Goal: Information Seeking & Learning: Check status

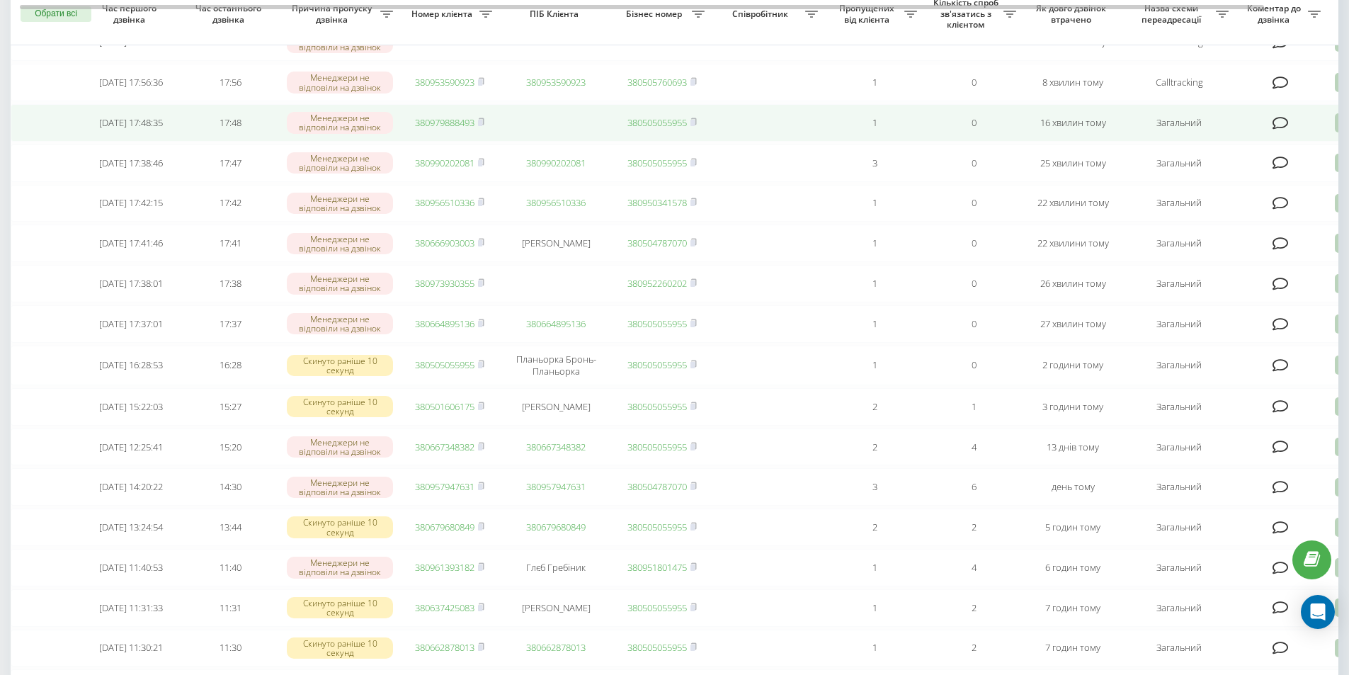
scroll to position [71, 0]
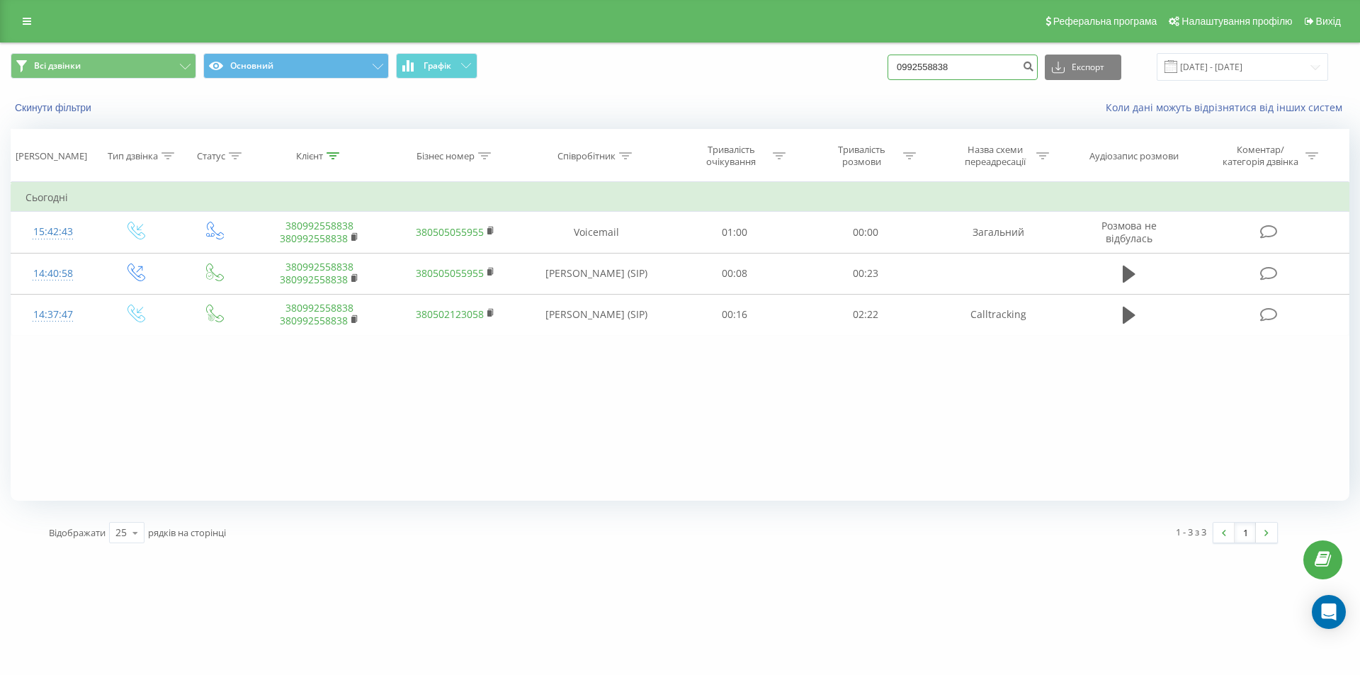
click at [984, 74] on input "0992558838" at bounding box center [963, 68] width 150 height 26
paste input "68 198 4966"
type input "068 198 4966"
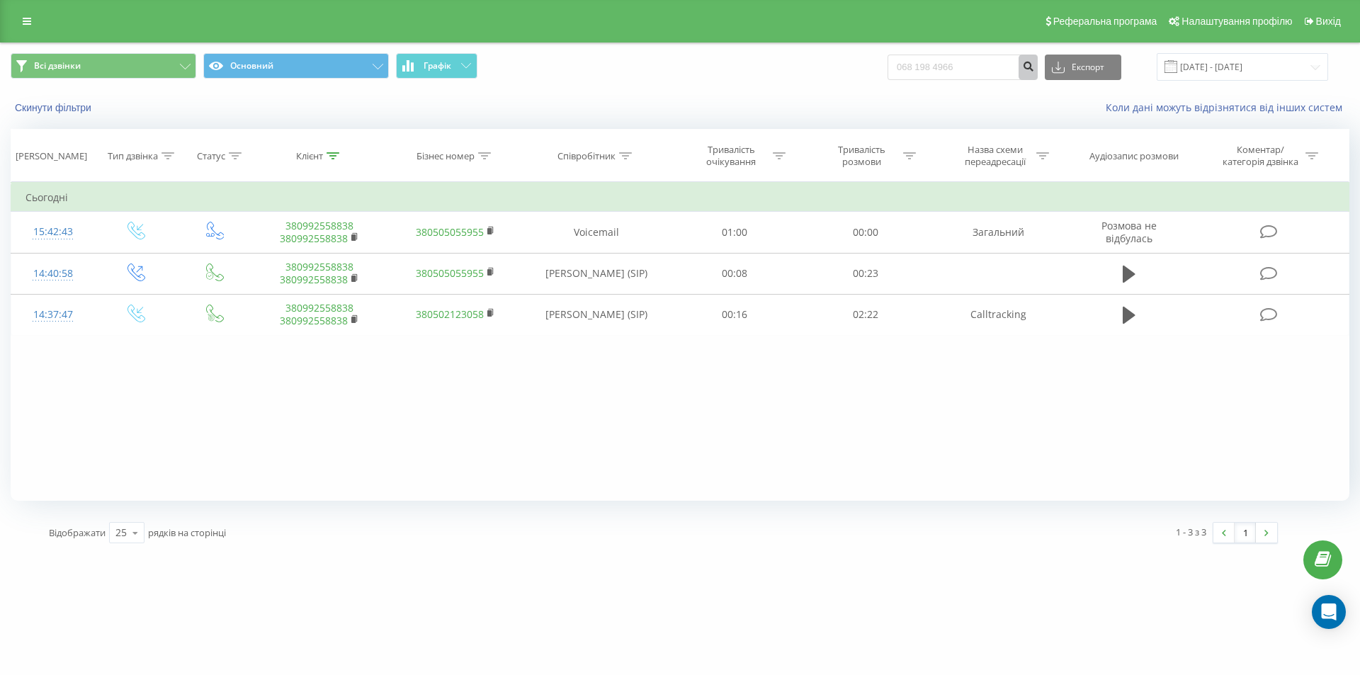
click at [1034, 62] on icon "submit" at bounding box center [1028, 64] width 12 height 9
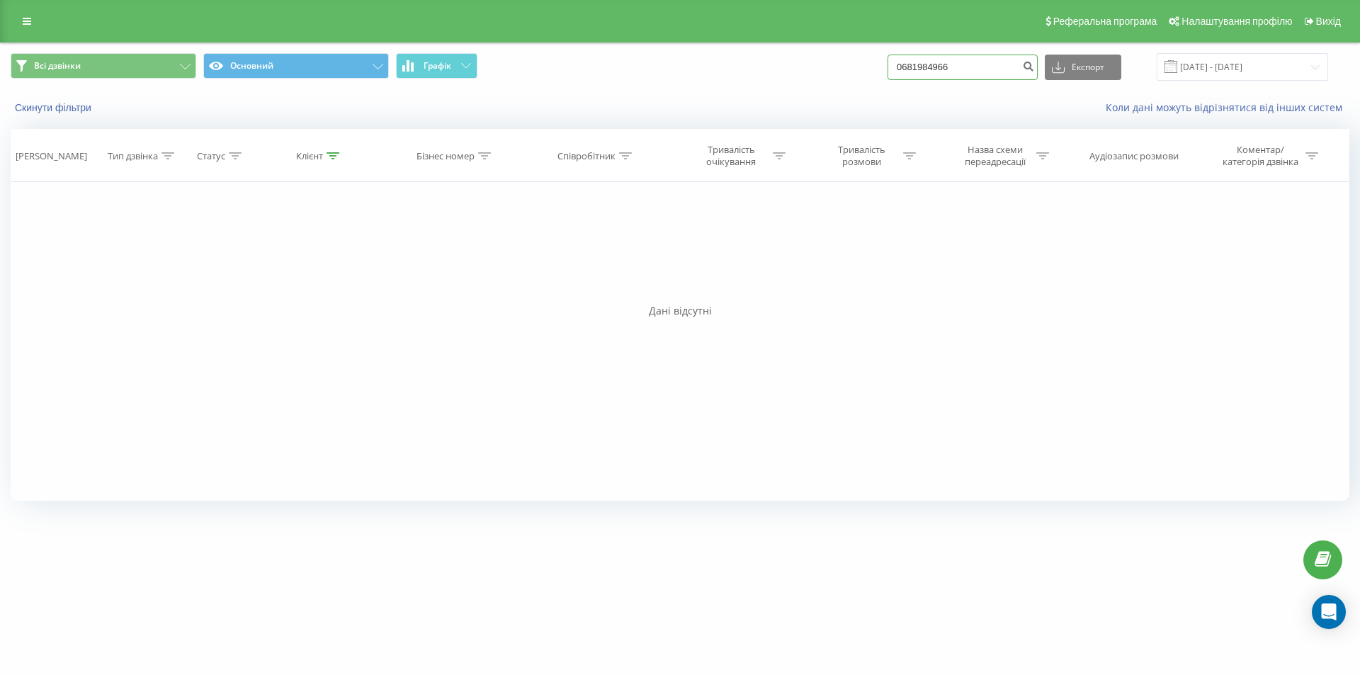
click at [978, 65] on input "0681984966" at bounding box center [963, 68] width 150 height 26
click at [978, 66] on input "0681984966" at bounding box center [963, 68] width 150 height 26
paste input "+38 095 472 4645"
drag, startPoint x: 930, startPoint y: 69, endPoint x: 895, endPoint y: 57, distance: 37.4
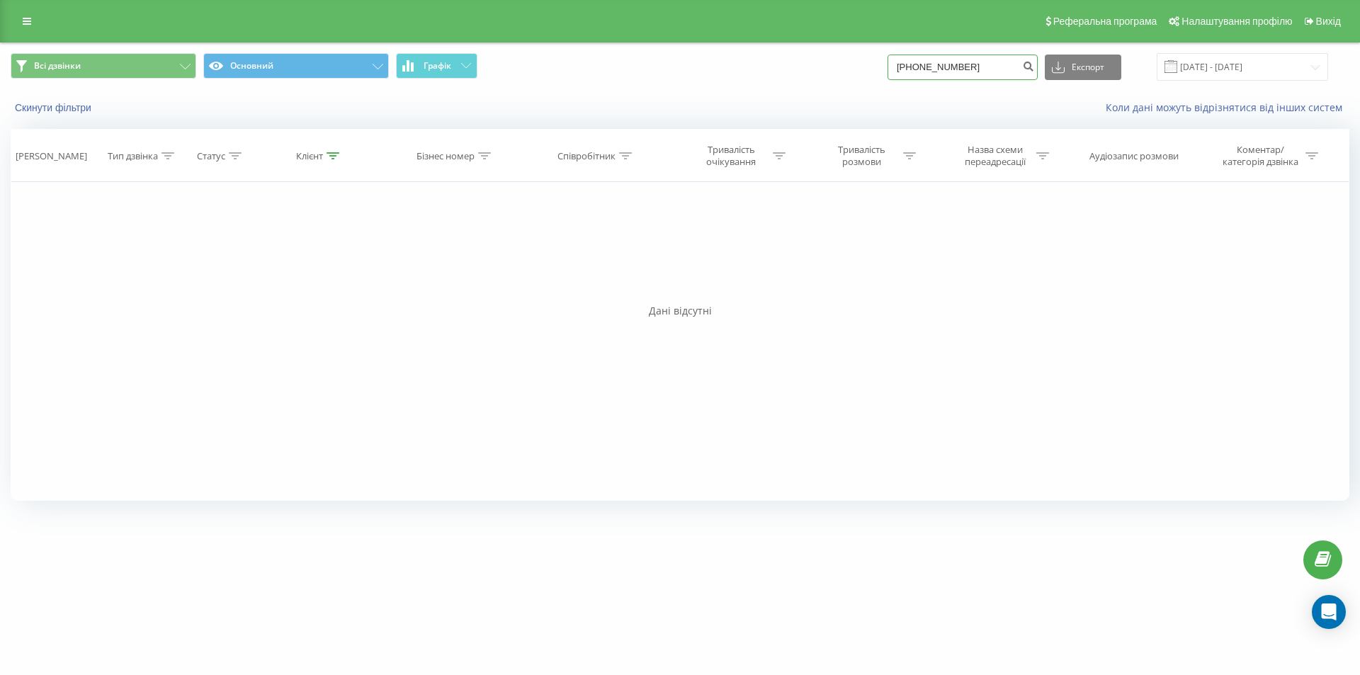
click at [895, 57] on div "Всі дзвінки Основний Графік +38 095 472 4645 Експорт .csv .xls .xlsx 19.05.2025…" at bounding box center [680, 67] width 1339 height 28
type input "095 472 4645"
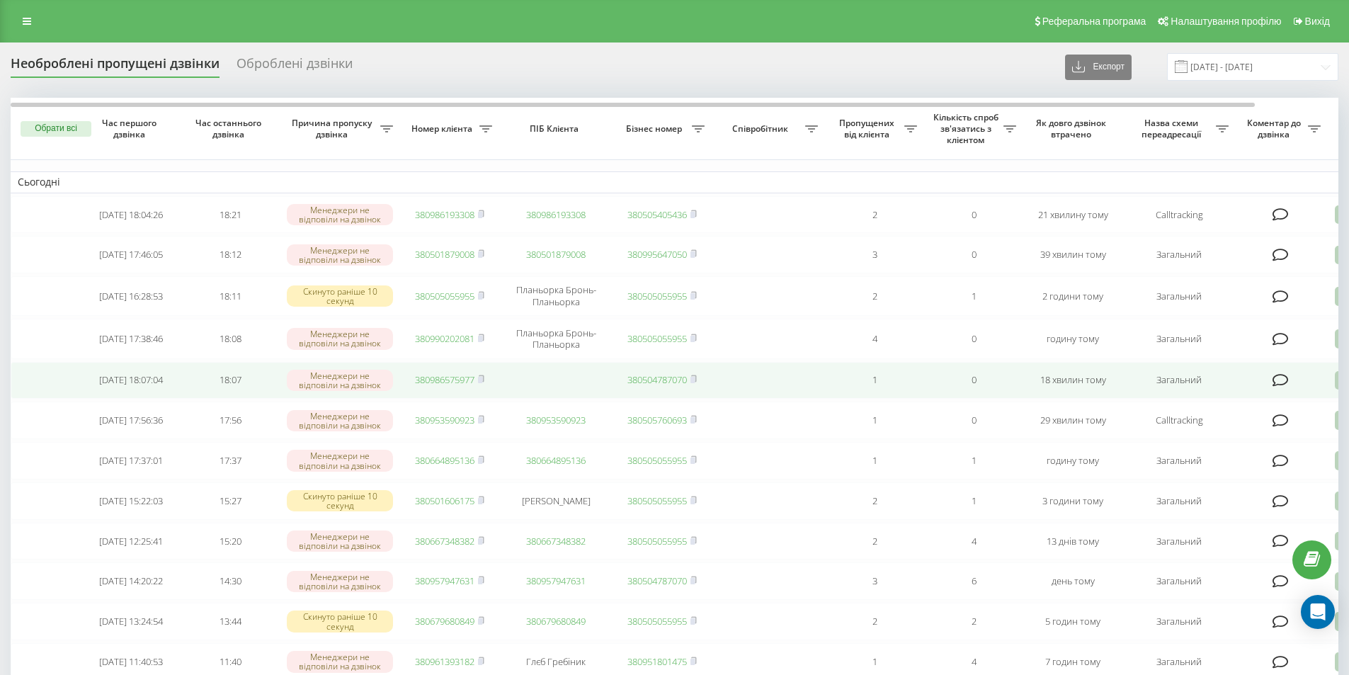
click at [426, 385] on link "380986575977" at bounding box center [445, 379] width 60 height 13
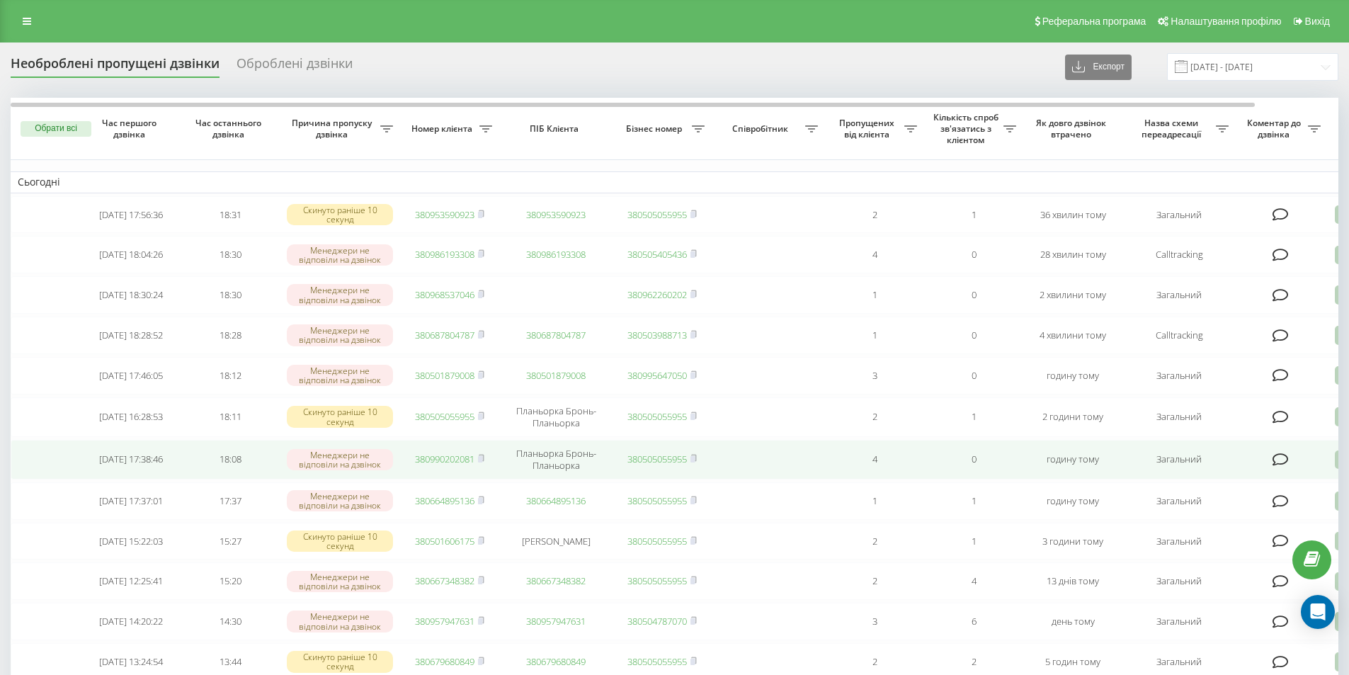
click at [1286, 467] on icon at bounding box center [1281, 460] width 16 height 14
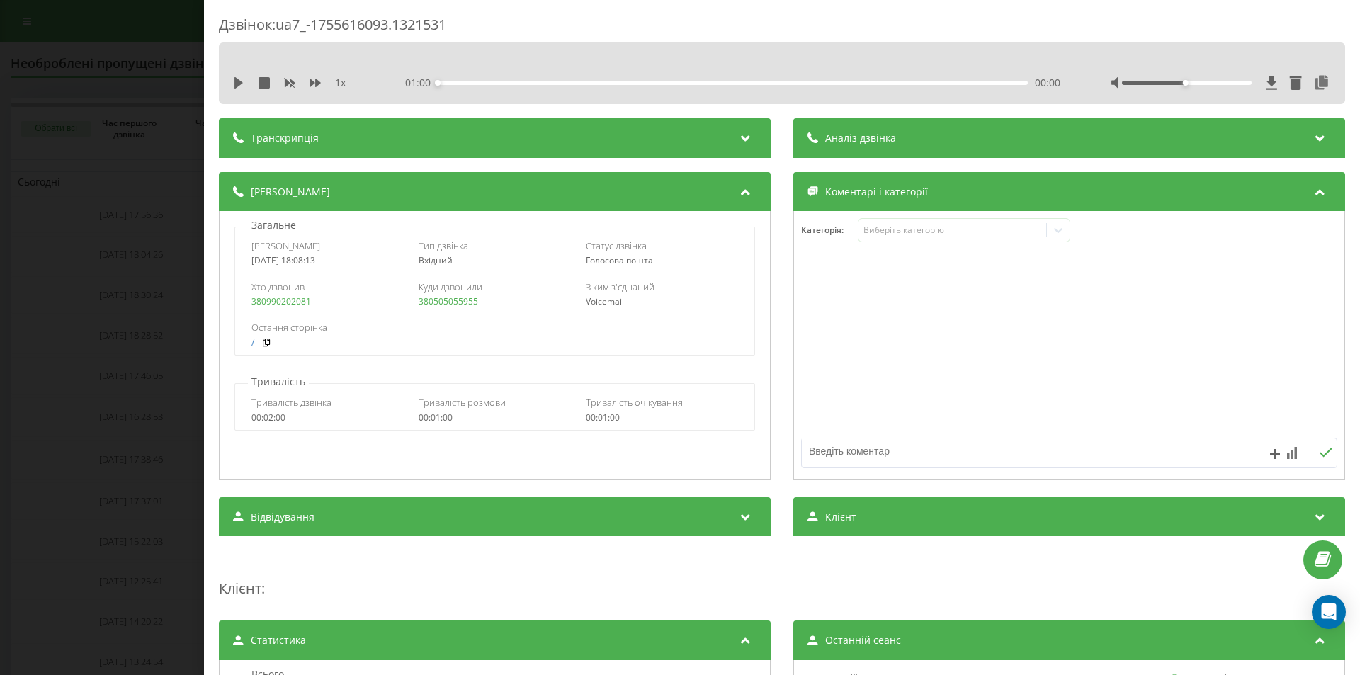
click at [7, 281] on div "Дзвінок : ua7_-1755616093.1321531 1 x - 01:00 00:00 00:00 Транскрипція Для AI-а…" at bounding box center [680, 337] width 1360 height 675
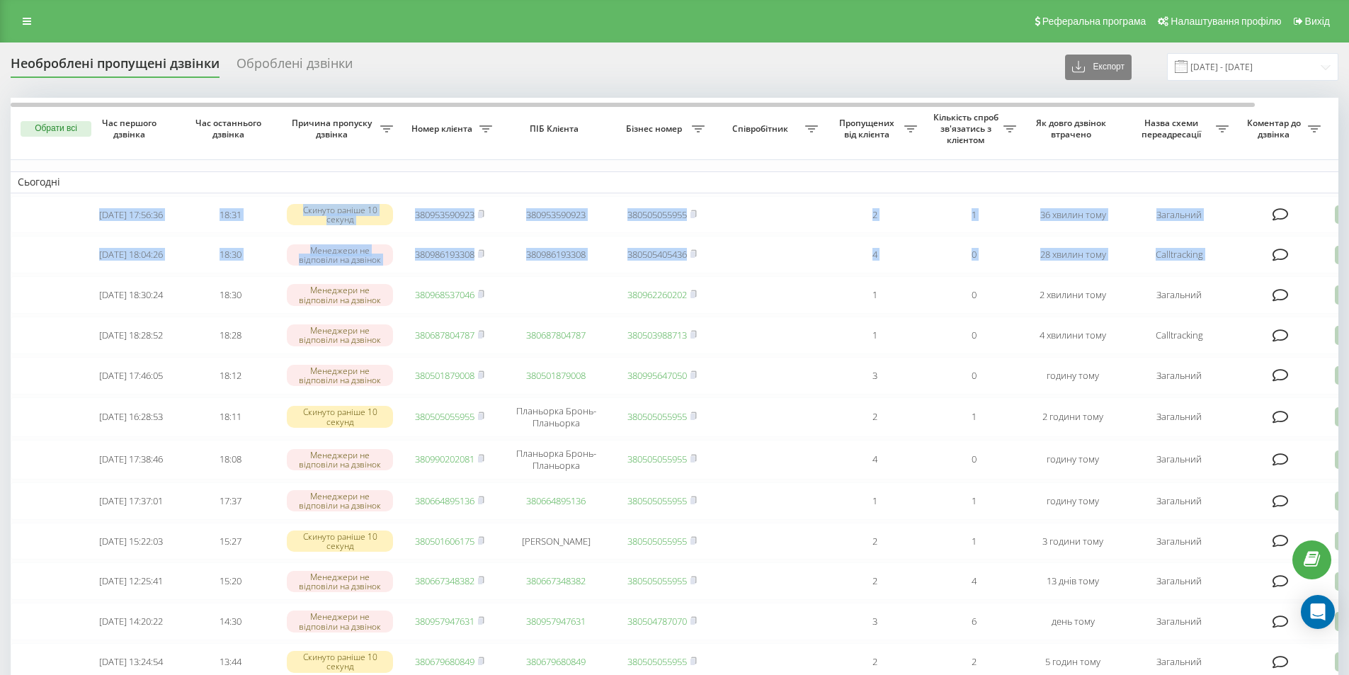
drag, startPoint x: 1343, startPoint y: 181, endPoint x: 1350, endPoint y: 248, distance: 67.0
click at [1349, 246] on html "bazismed.com Проекти bazismed.com Дашборд Центр звернень Журнал дзвінків Журнал…" at bounding box center [674, 337] width 1349 height 675
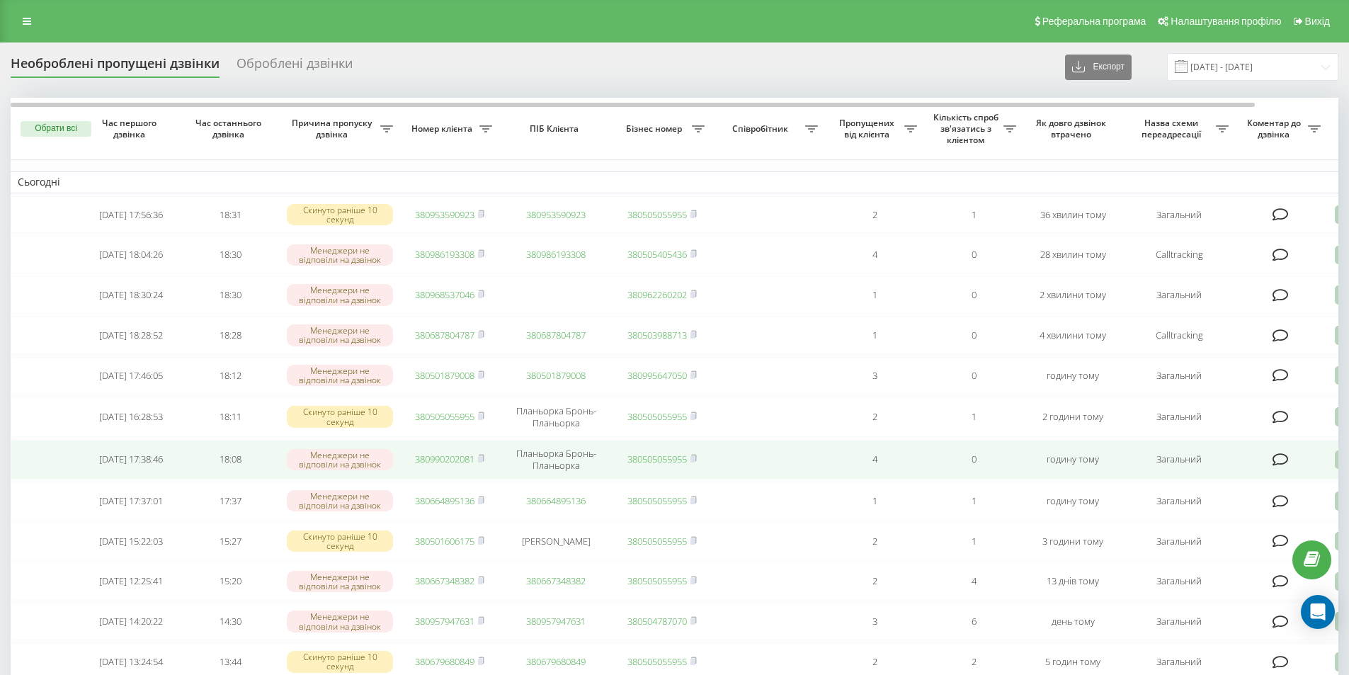
click at [1337, 469] on icon at bounding box center [1343, 460] width 17 height 19
click at [1228, 565] on span "Інший варіант" at bounding box center [1197, 558] width 71 height 13
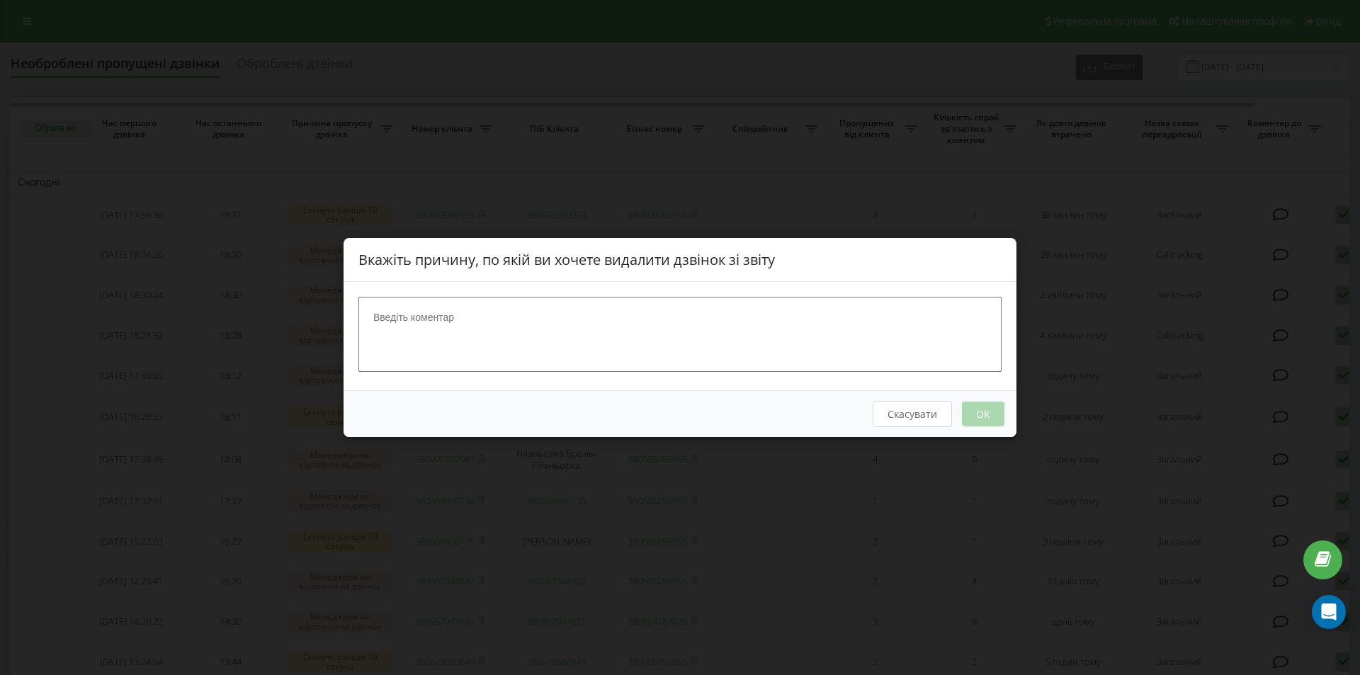
click at [758, 303] on textarea at bounding box center [679, 334] width 643 height 75
type textarea "наш номер"
click at [991, 409] on button "OK" at bounding box center [983, 414] width 43 height 25
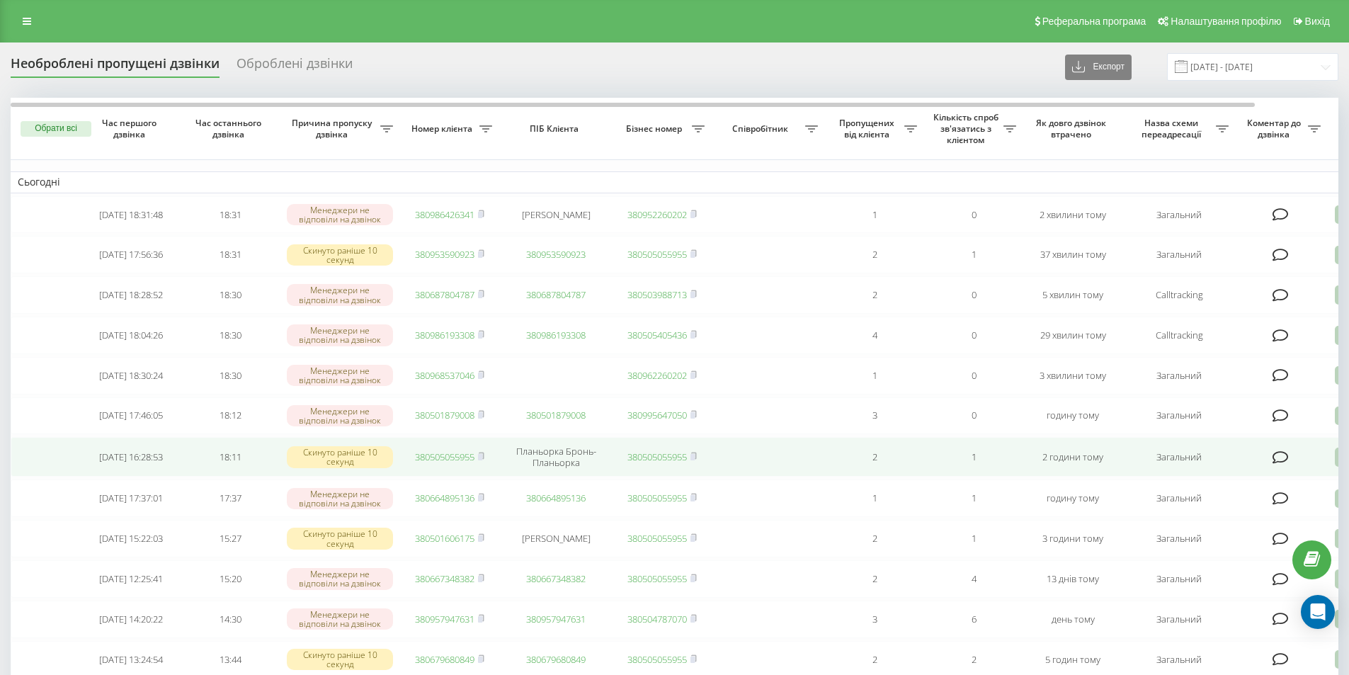
click at [1337, 467] on icon at bounding box center [1343, 457] width 17 height 19
click at [1197, 562] on div "Інший варіант" at bounding box center [1283, 557] width 265 height 26
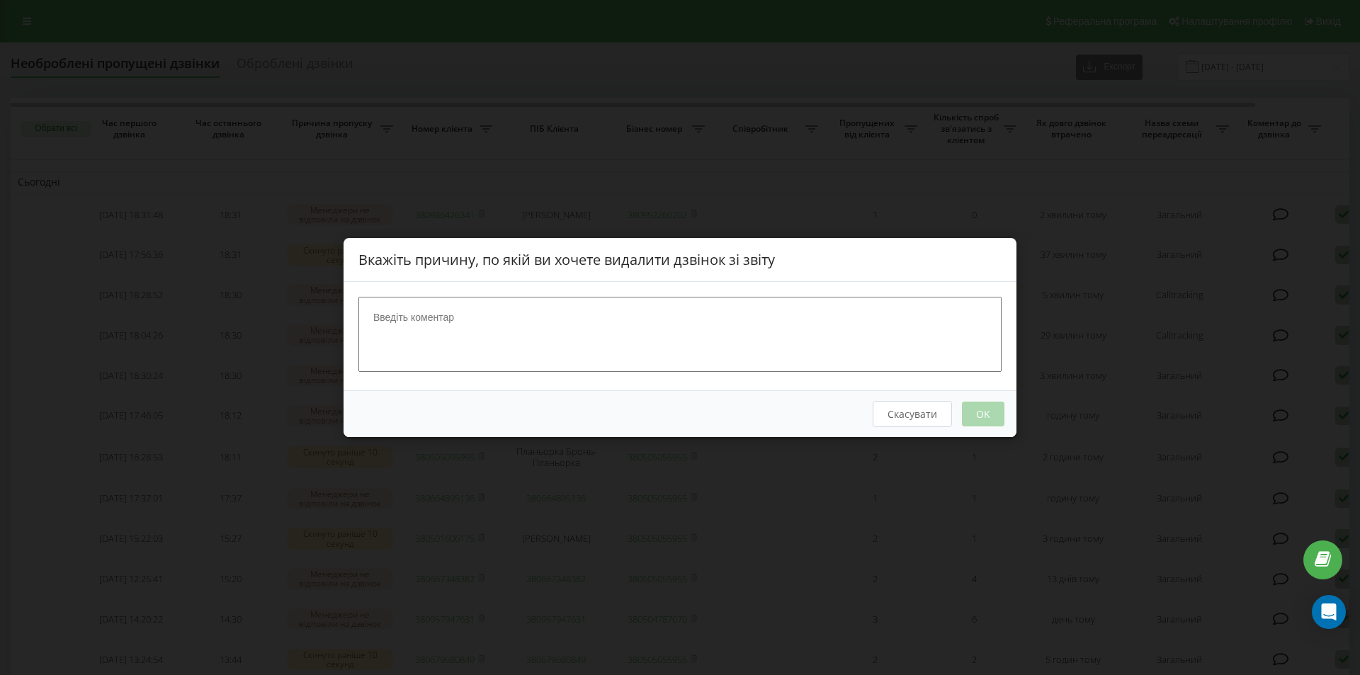
click at [519, 335] on textarea at bounding box center [679, 334] width 643 height 75
type textarea "наш номер"
click at [968, 412] on button "OK" at bounding box center [983, 414] width 43 height 25
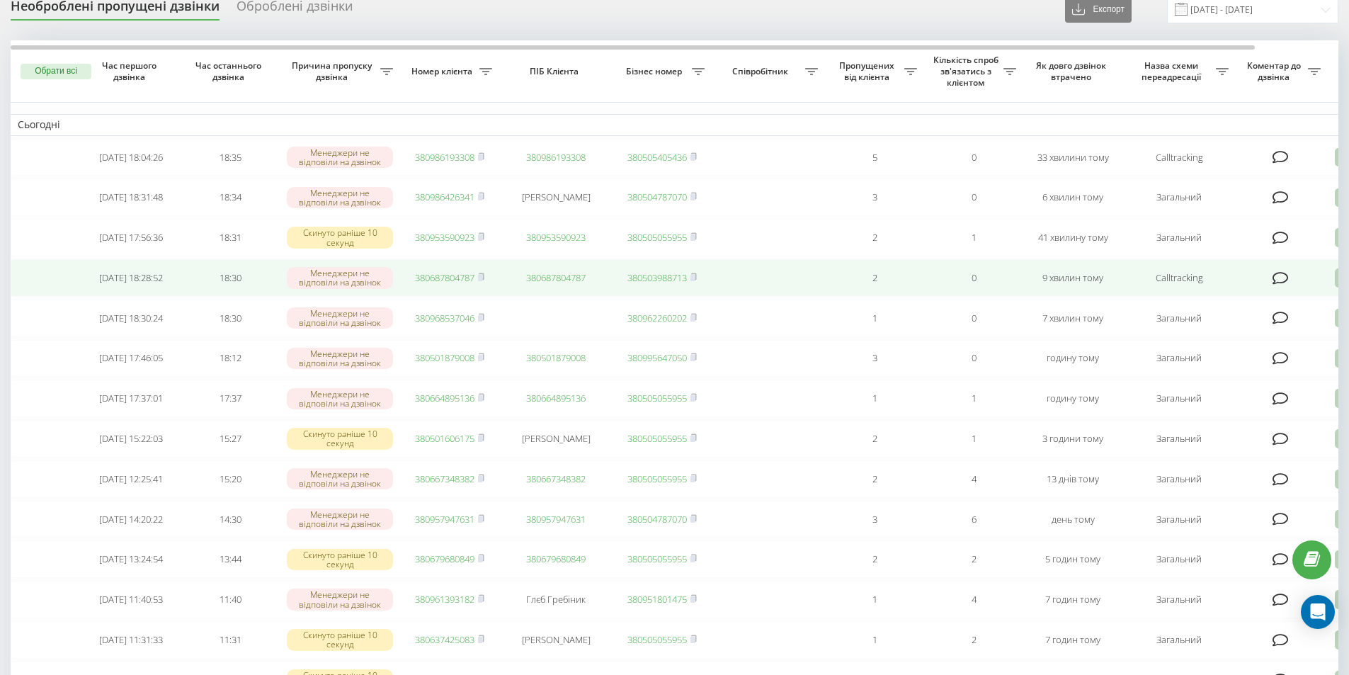
scroll to position [71, 0]
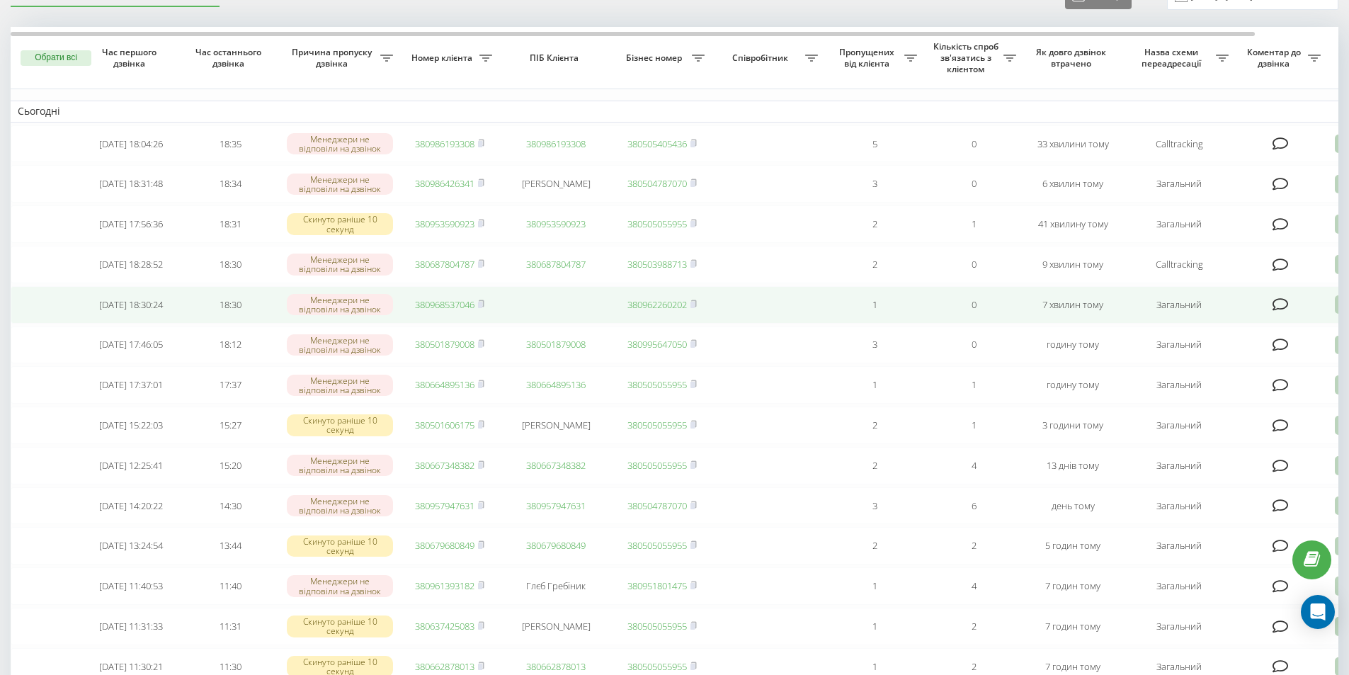
click at [452, 311] on link "380968537046" at bounding box center [445, 304] width 60 height 13
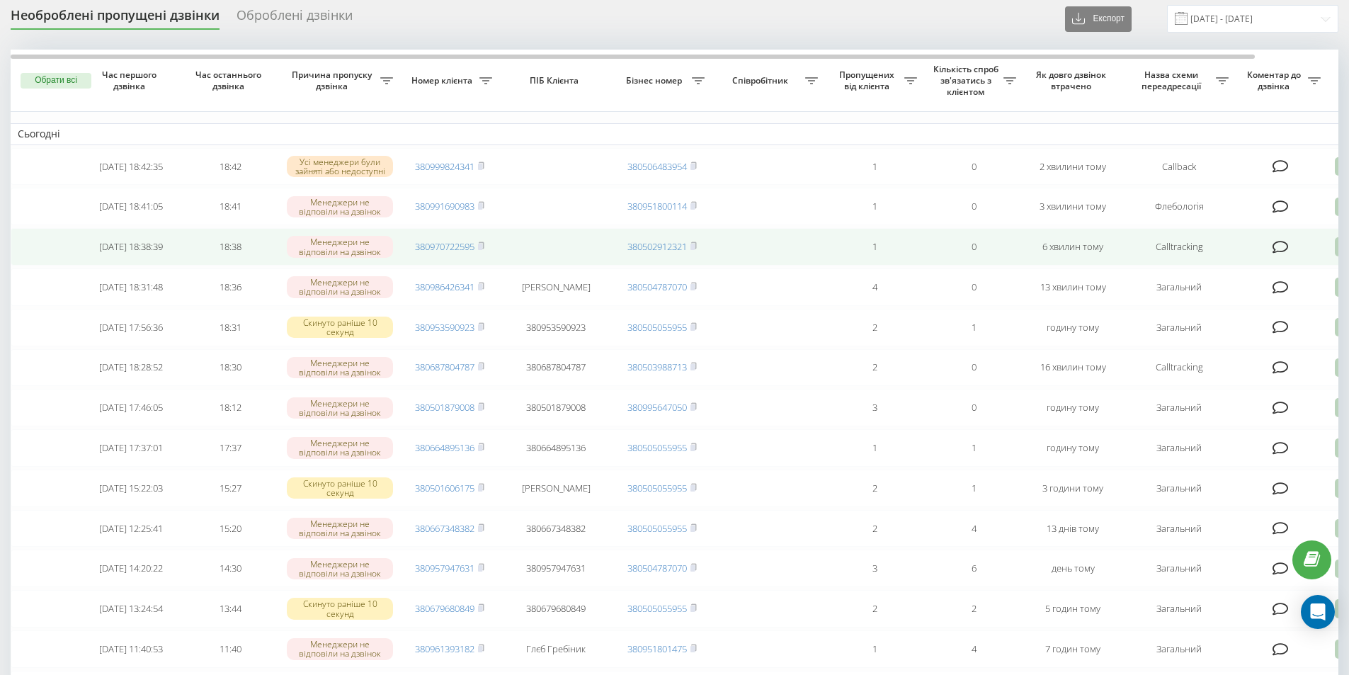
scroll to position [71, 0]
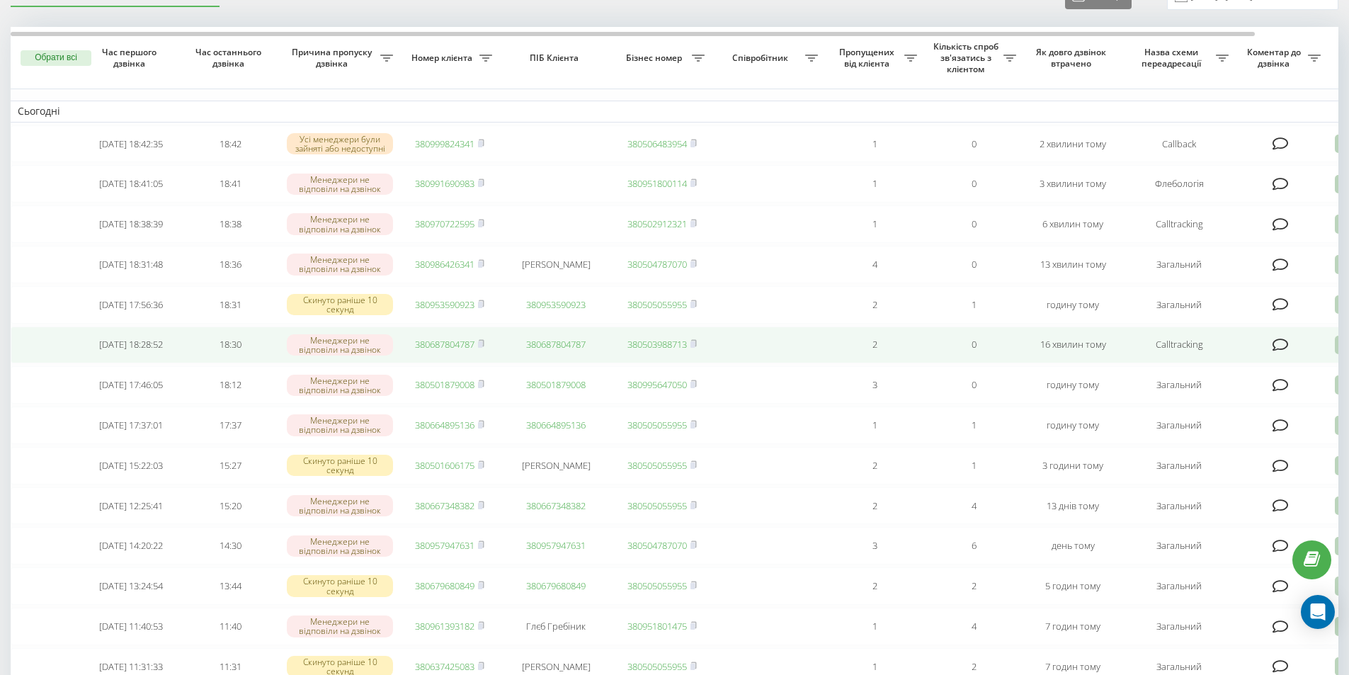
click at [460, 351] on link "380687804787" at bounding box center [445, 344] width 60 height 13
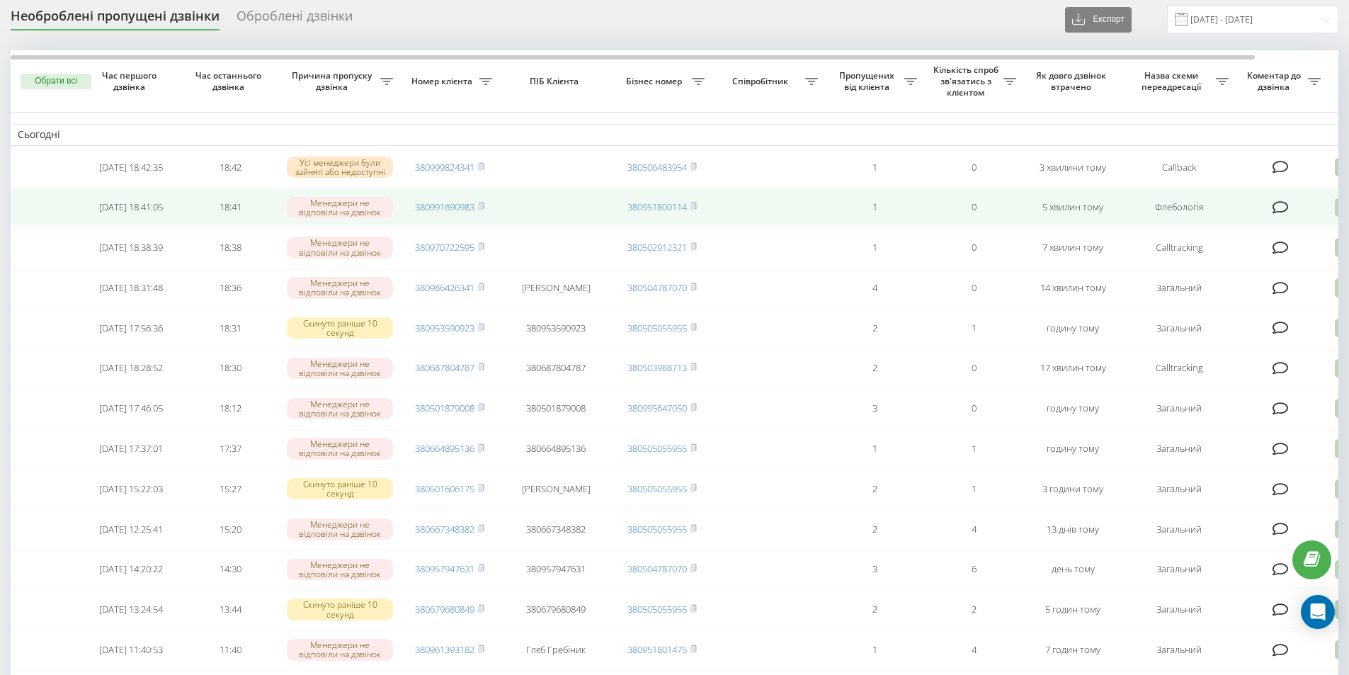
scroll to position [71, 0]
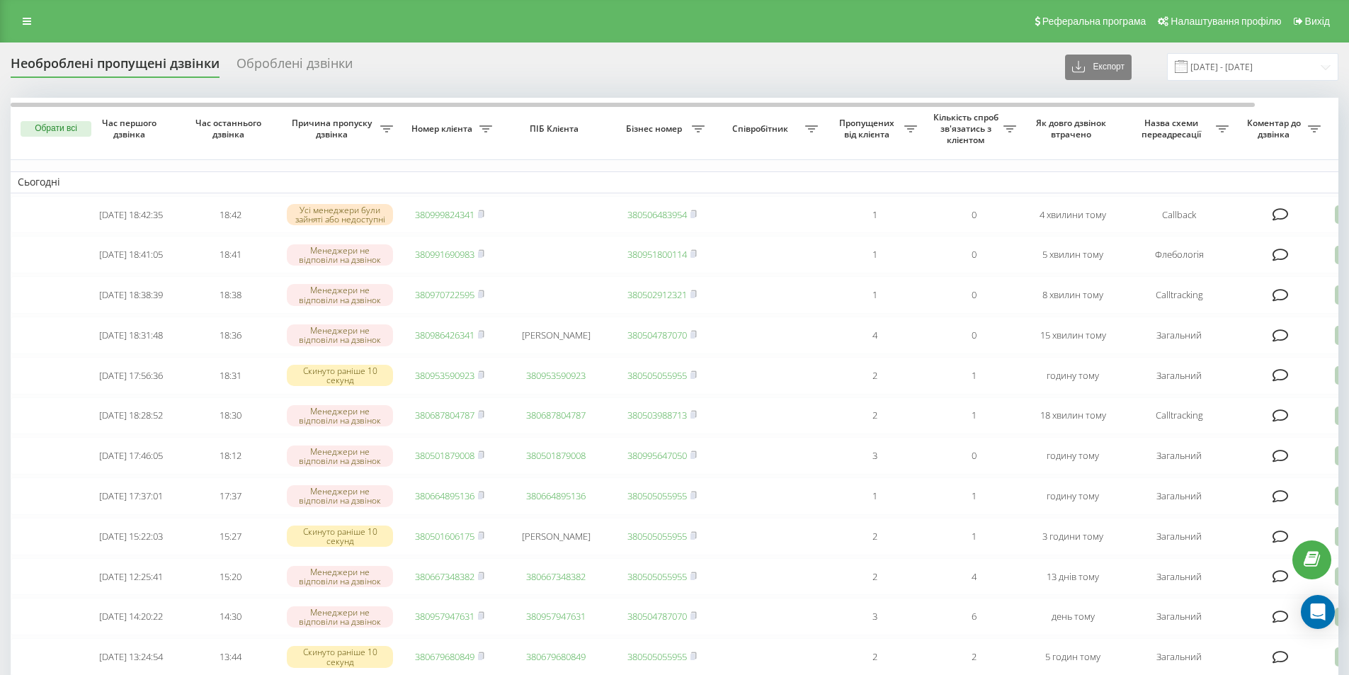
click at [376, 58] on div "Необроблені пропущені дзвінки Оброблені дзвінки Експорт .csv .xlsx [DATE] - [DA…" at bounding box center [675, 67] width 1328 height 28
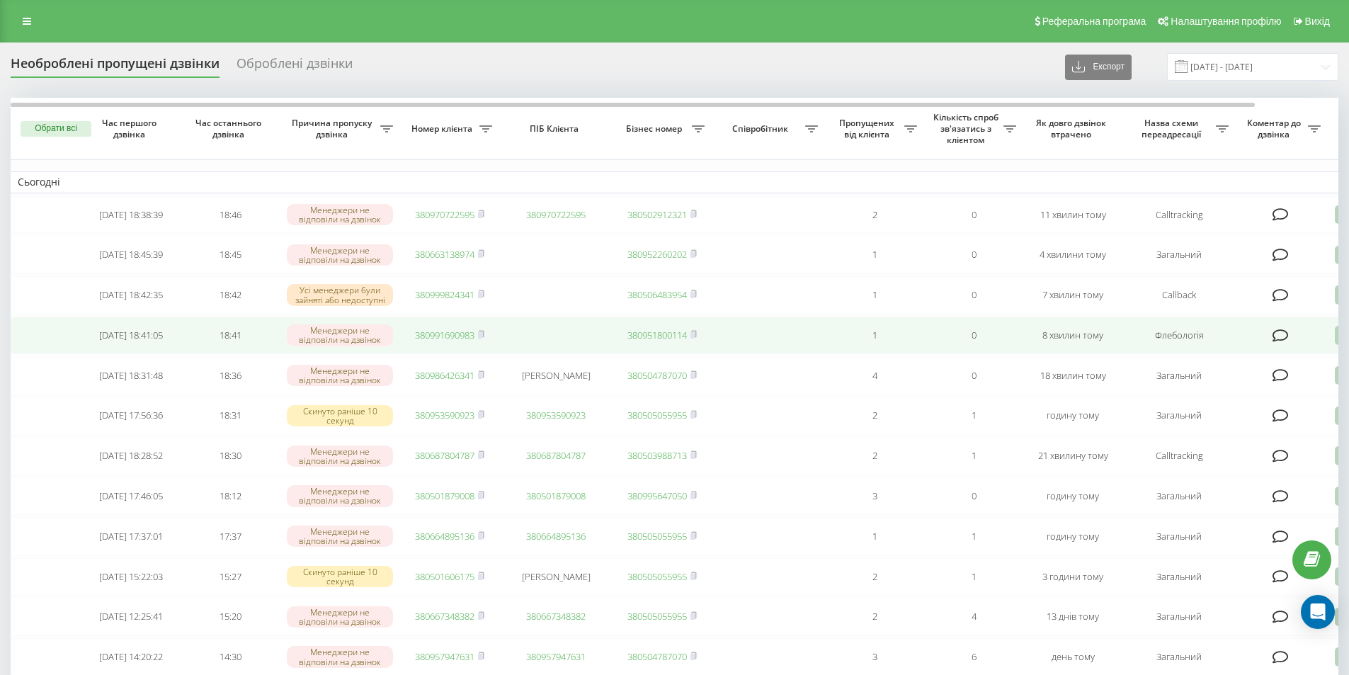
click at [451, 341] on link "380991690983" at bounding box center [445, 335] width 60 height 13
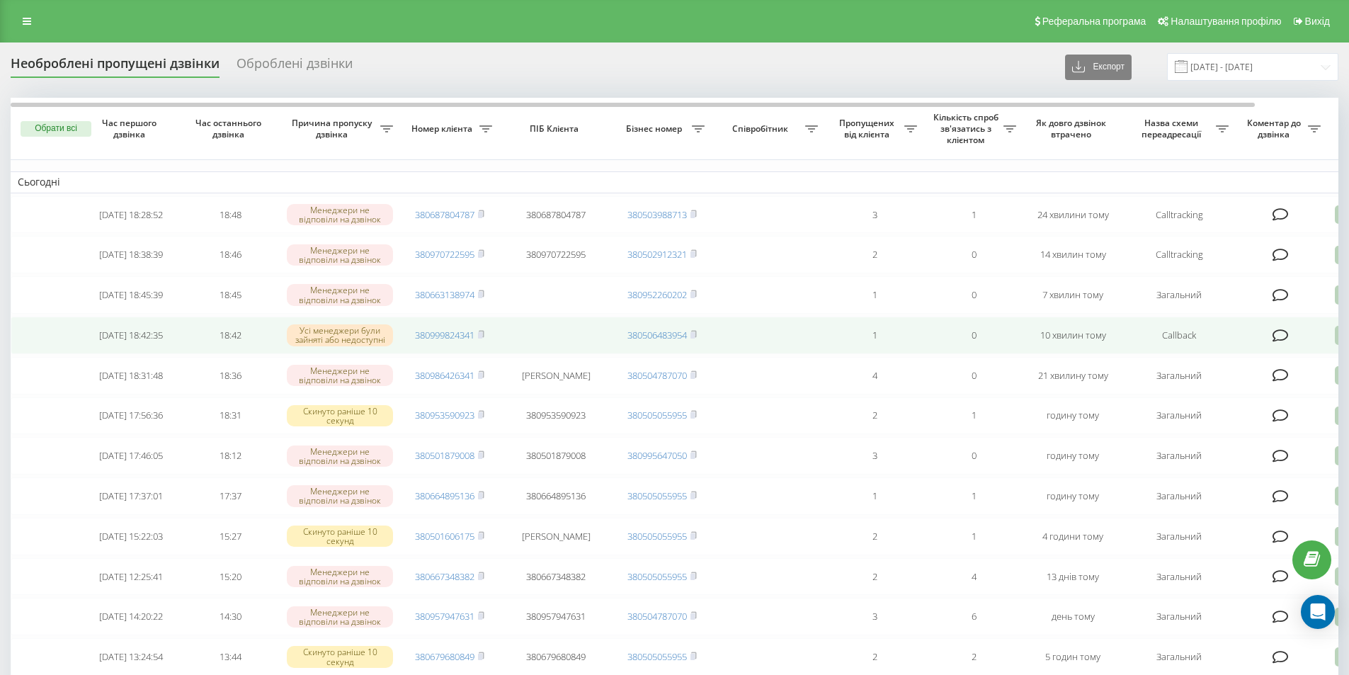
scroll to position [71, 0]
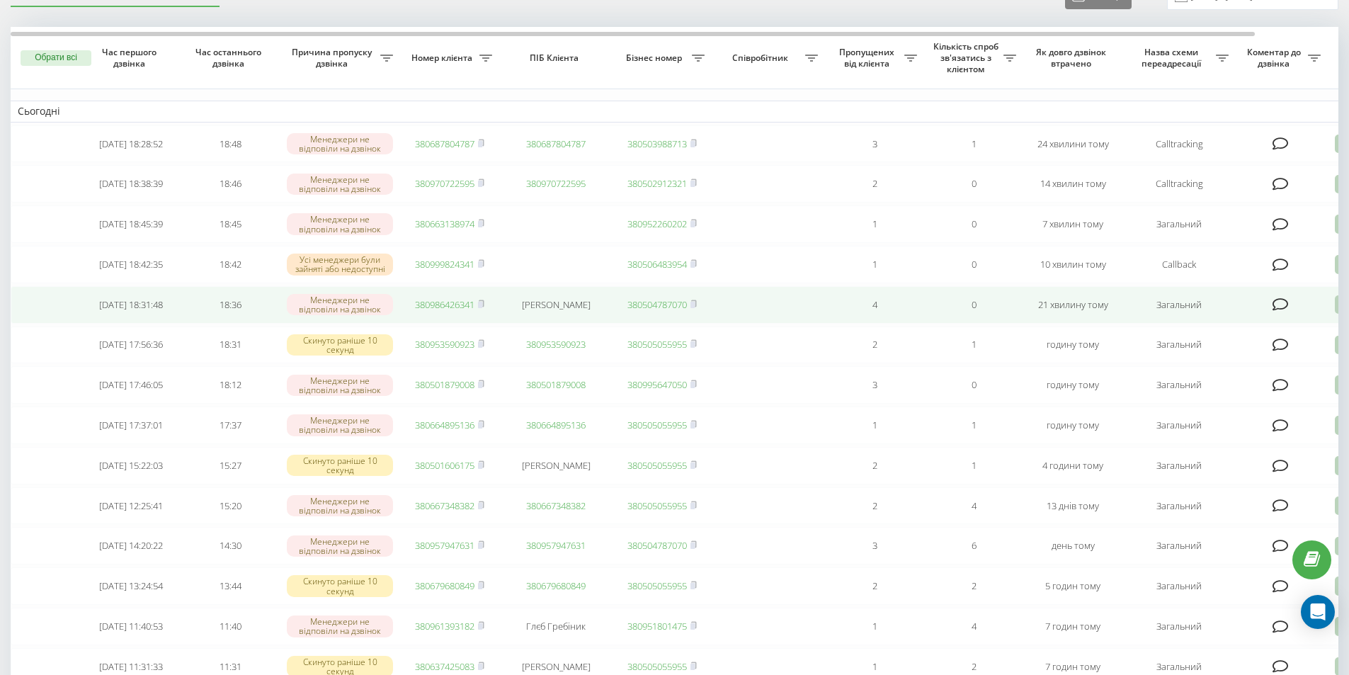
click at [421, 311] on link "380986426341" at bounding box center [445, 304] width 60 height 13
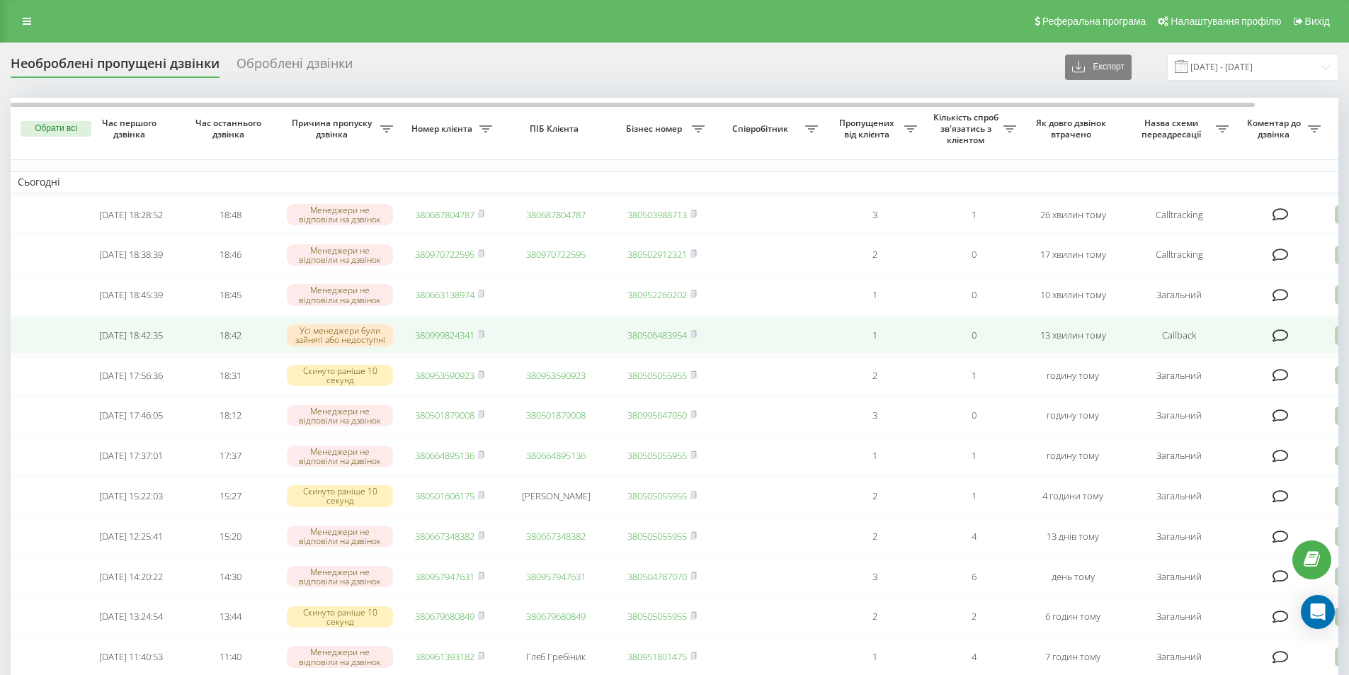
click at [449, 341] on link "380999824341" at bounding box center [445, 335] width 60 height 13
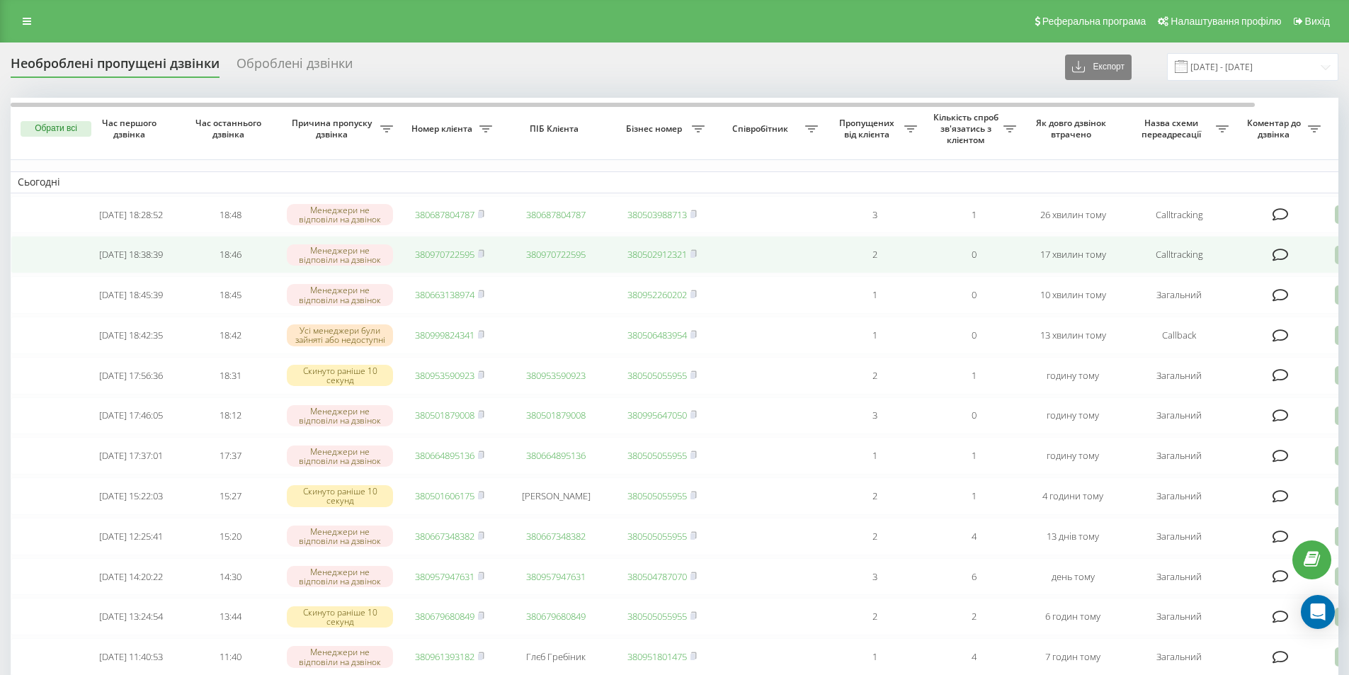
click at [429, 261] on link "380970722595" at bounding box center [445, 254] width 60 height 13
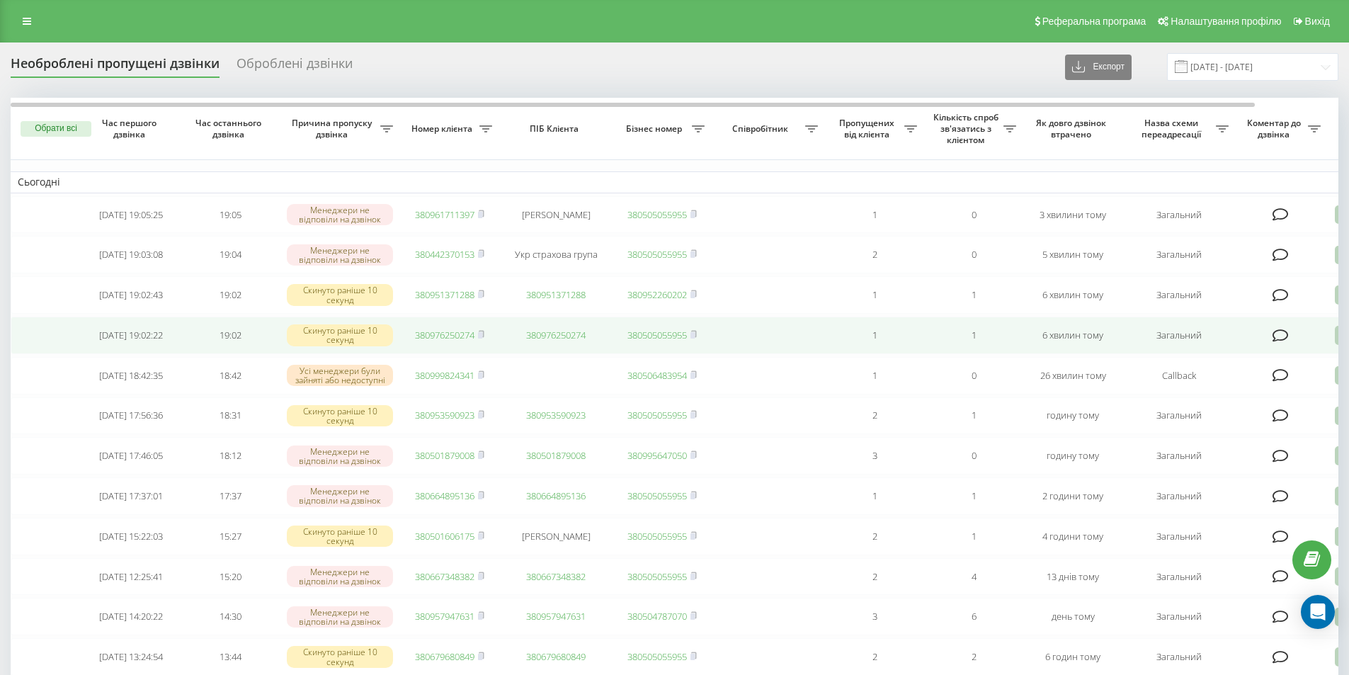
scroll to position [71, 0]
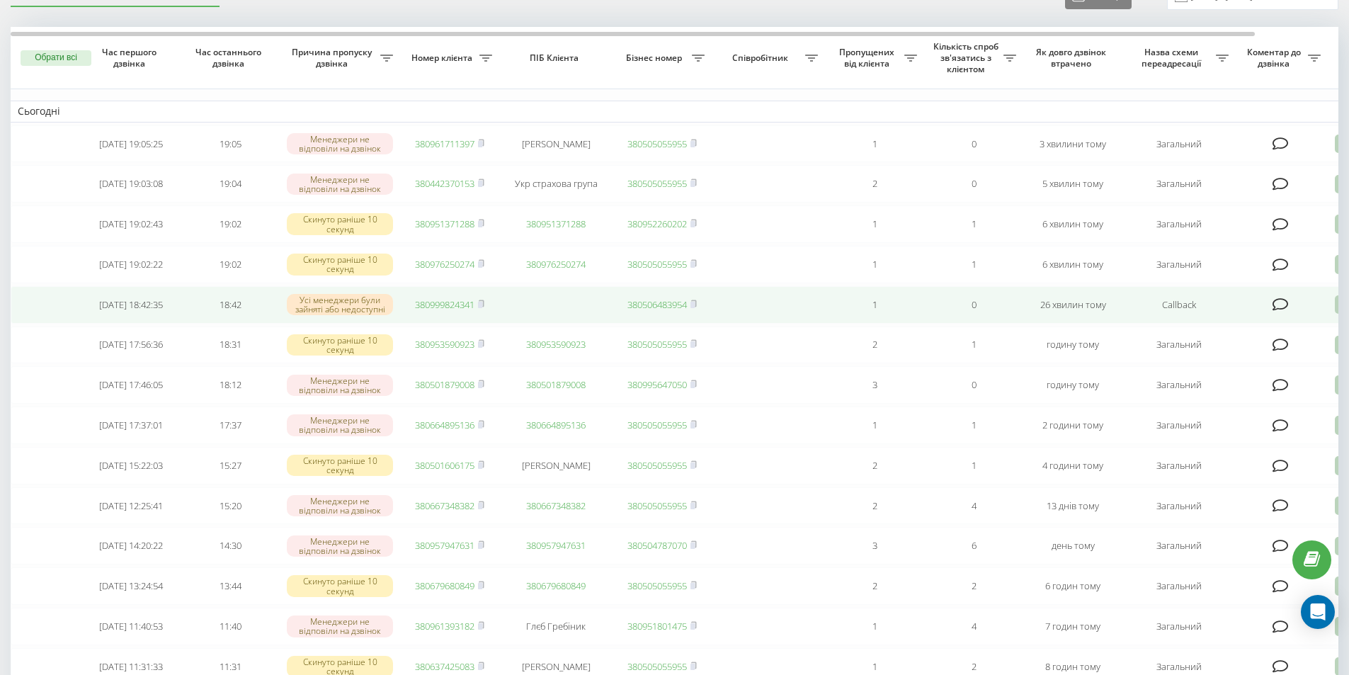
click at [448, 311] on link "380999824341" at bounding box center [445, 304] width 60 height 13
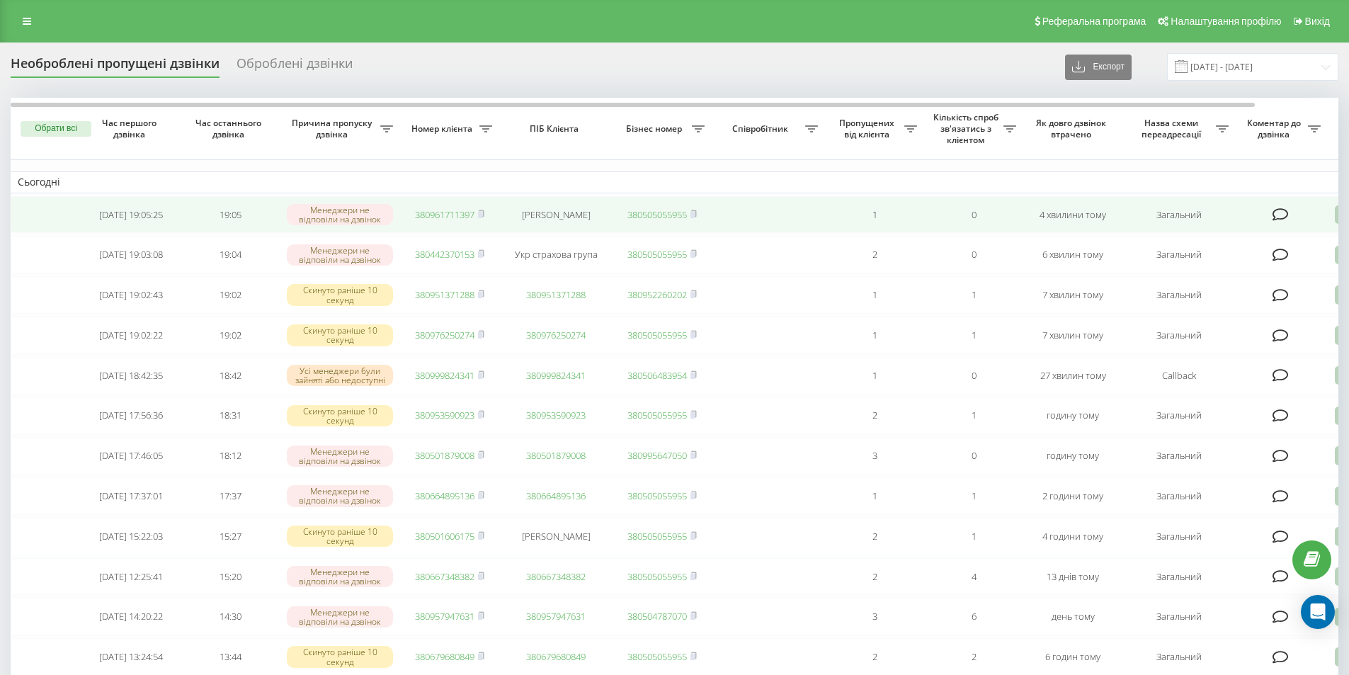
click at [464, 213] on link "380961711397" at bounding box center [445, 214] width 60 height 13
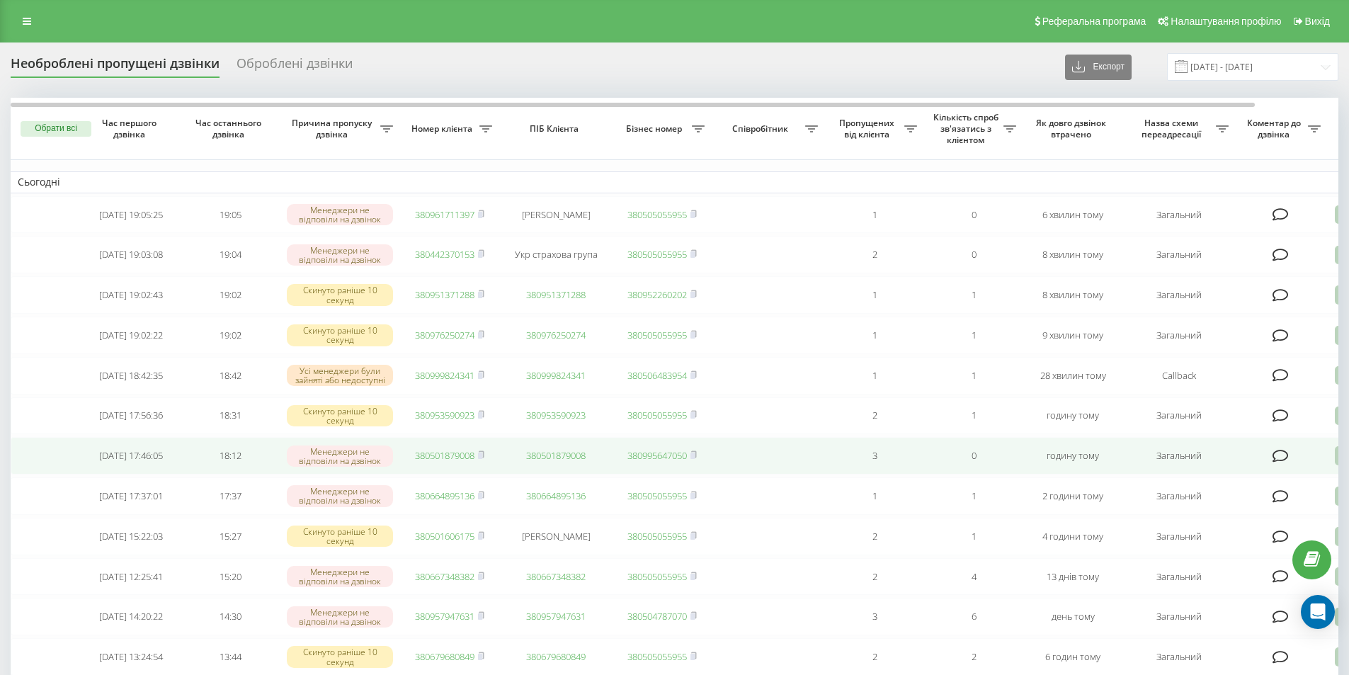
click at [448, 462] on link "380501879008" at bounding box center [445, 455] width 60 height 13
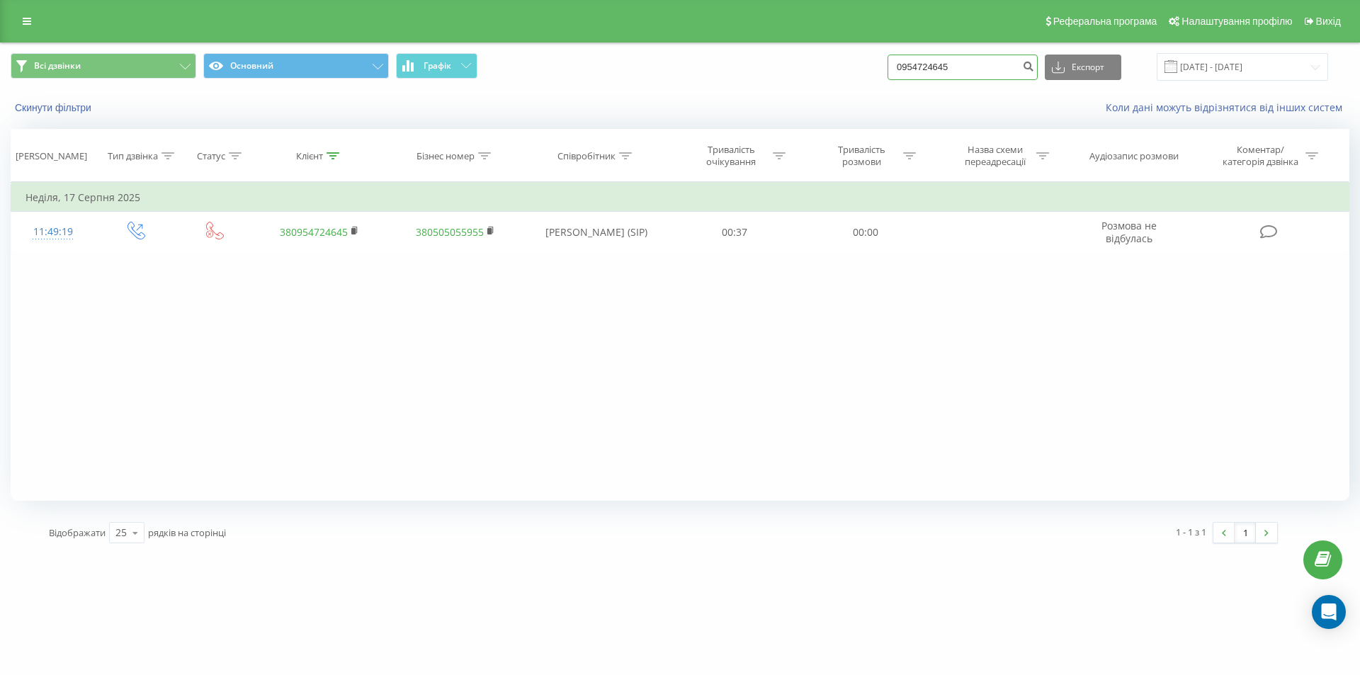
click at [943, 59] on input "0954724645" at bounding box center [963, 68] width 150 height 26
paste input "+38 095 472"
drag, startPoint x: 931, startPoint y: 66, endPoint x: 888, endPoint y: 64, distance: 43.3
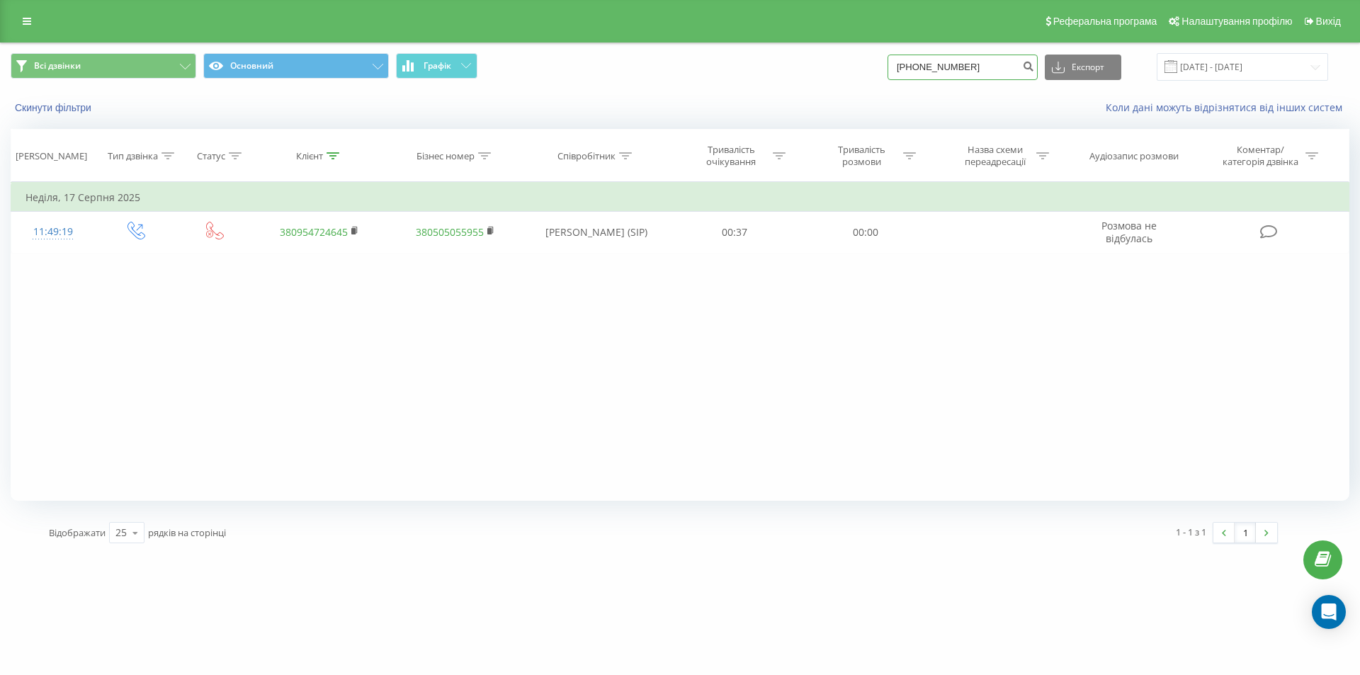
click at [888, 64] on div "Всі дзвінки Основний Графік +38 095 472 4645 Експорт .csv .xls .xlsx 19.05.2025…" at bounding box center [680, 67] width 1339 height 28
type input "095 472 4645"
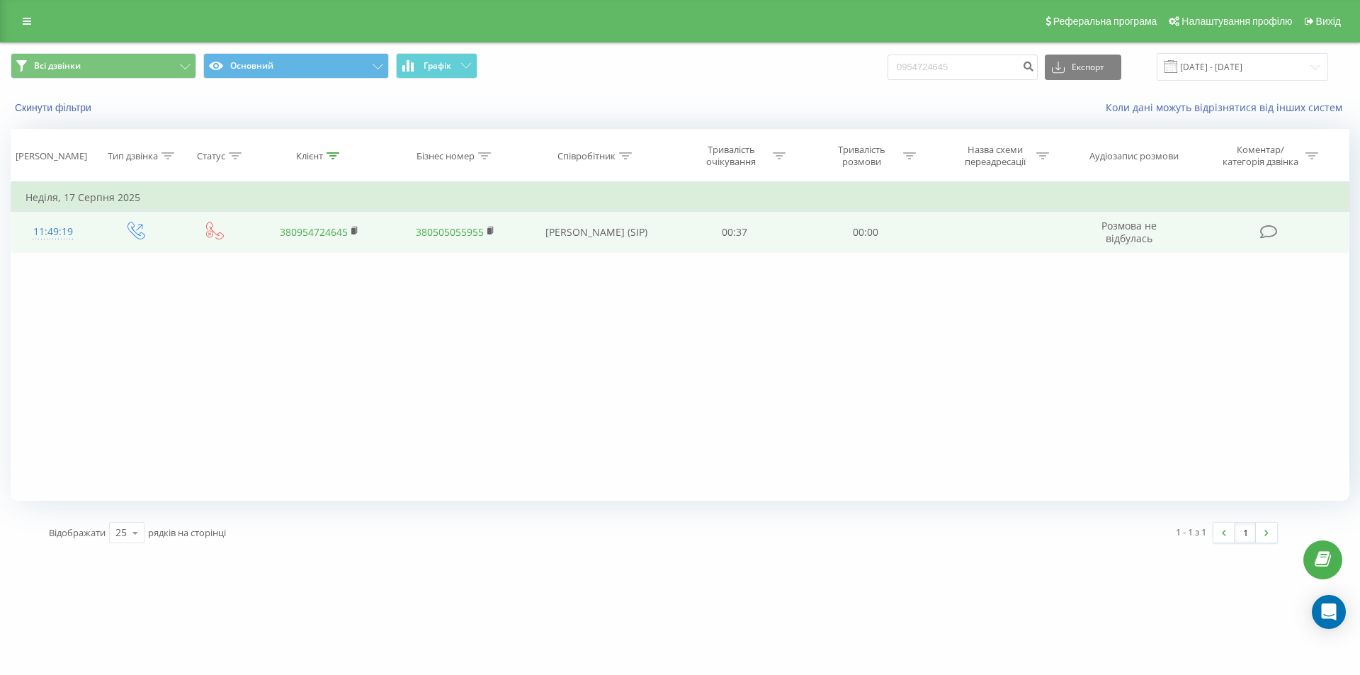
click at [351, 236] on td "380954724645" at bounding box center [319, 232] width 136 height 41
click at [354, 230] on rect at bounding box center [353, 231] width 4 height 6
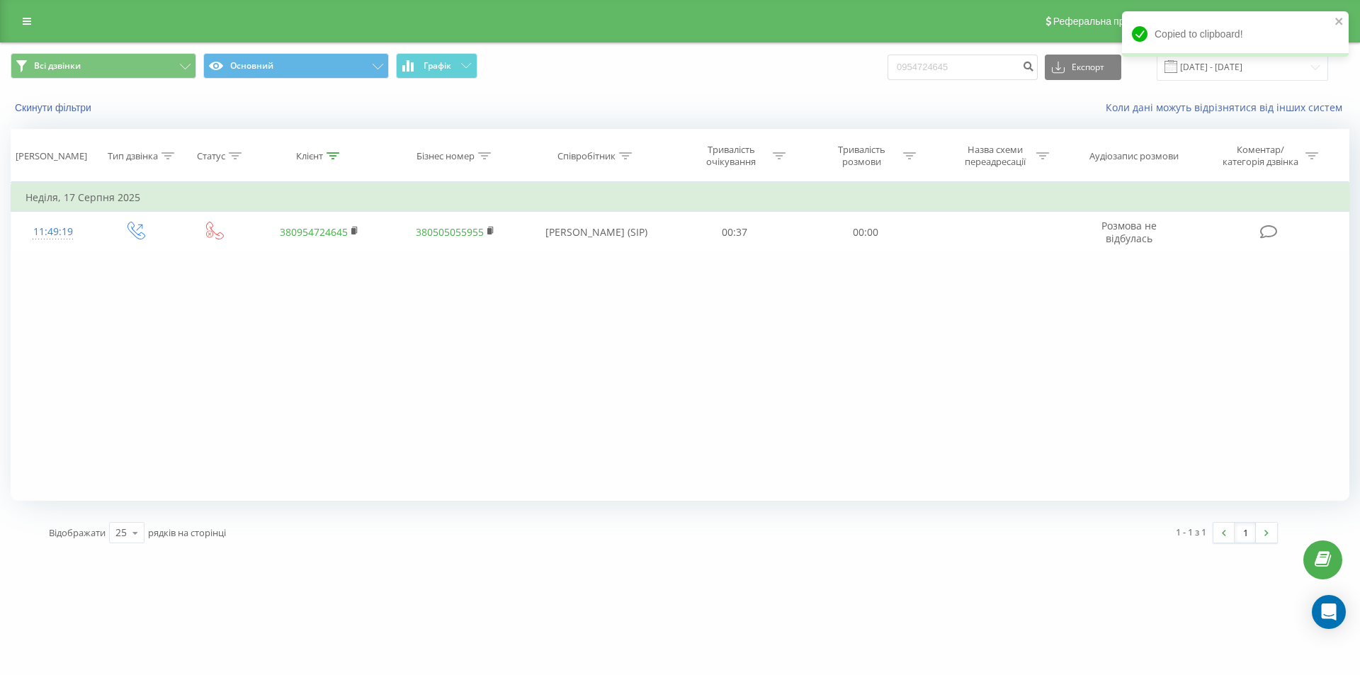
click at [410, 431] on div "Фільтрувати за умовою Дорівнює Введіть значення Скасувати OK Фільтрувати за умо…" at bounding box center [680, 341] width 1339 height 319
click at [982, 72] on input "0954724645" at bounding box center [963, 68] width 150 height 26
click at [981, 72] on input "0954724645" at bounding box center [963, 68] width 150 height 26
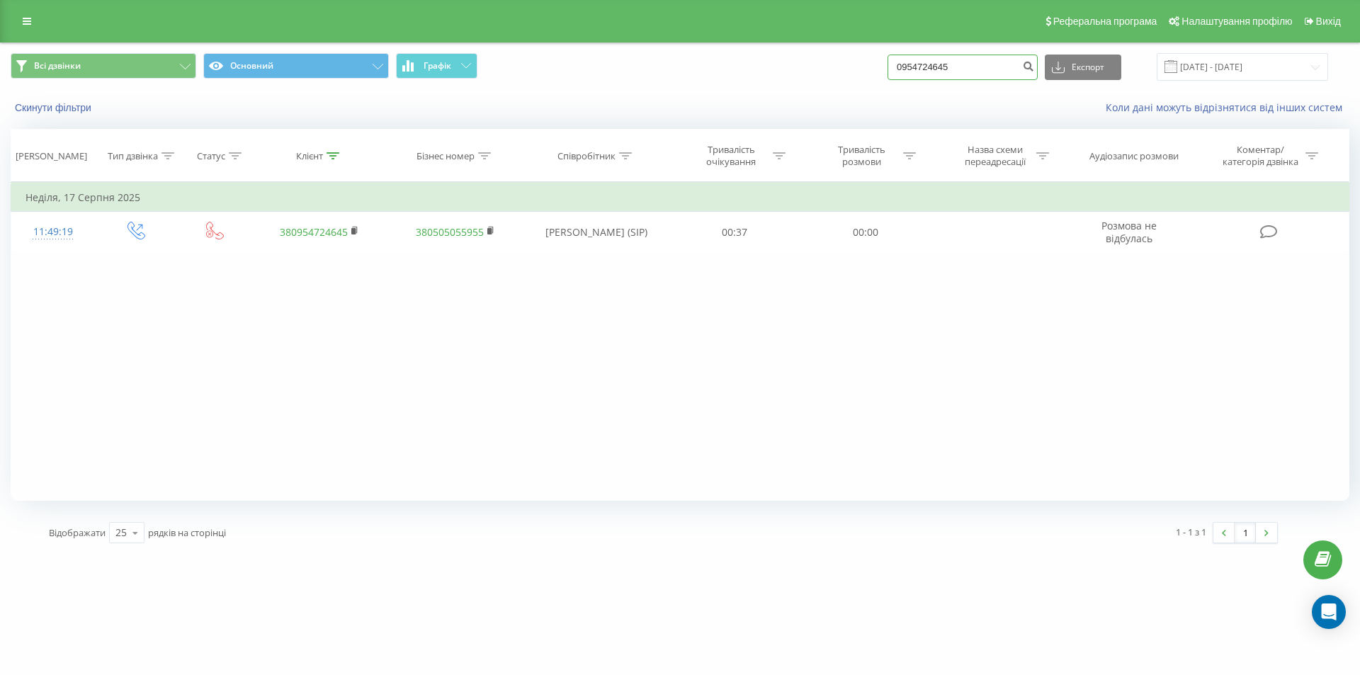
paste input "50 951 0326"
type input "050 951 0326"
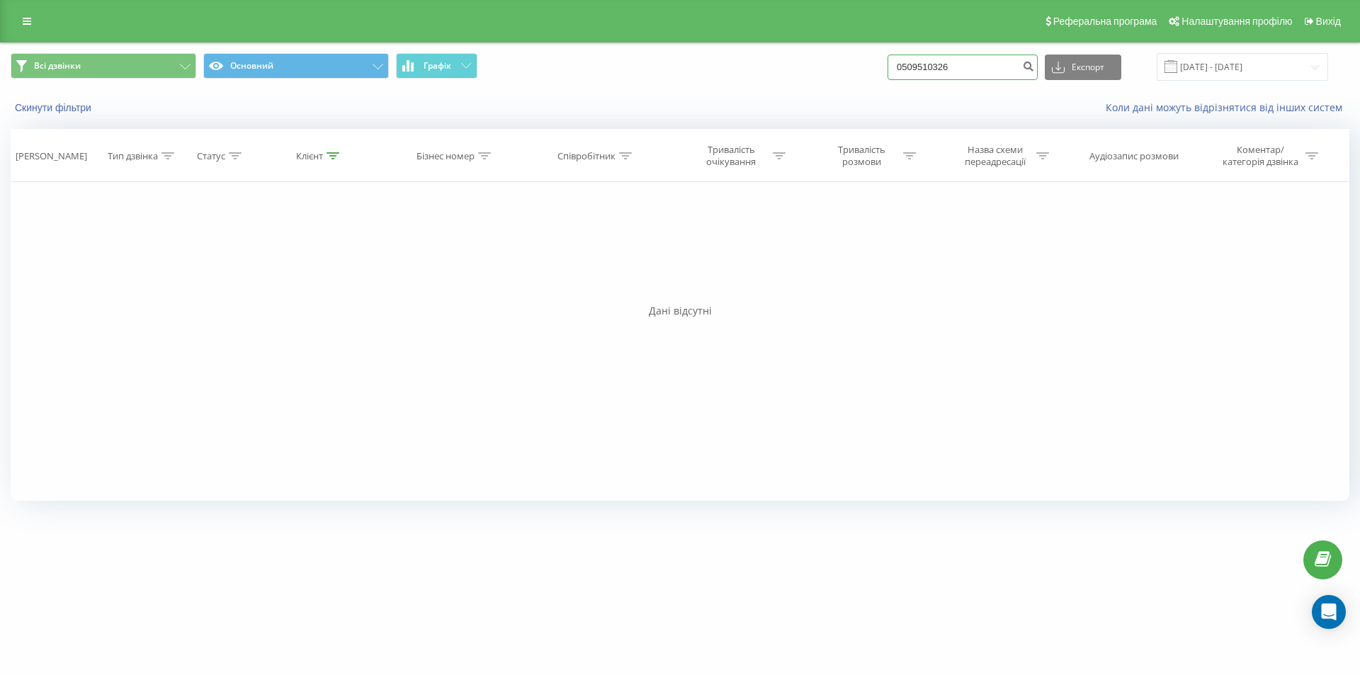
click at [981, 72] on input "0509510326" at bounding box center [963, 68] width 150 height 26
click at [980, 72] on input "0509510326" at bounding box center [963, 68] width 150 height 26
